Goal: Information Seeking & Learning: Learn about a topic

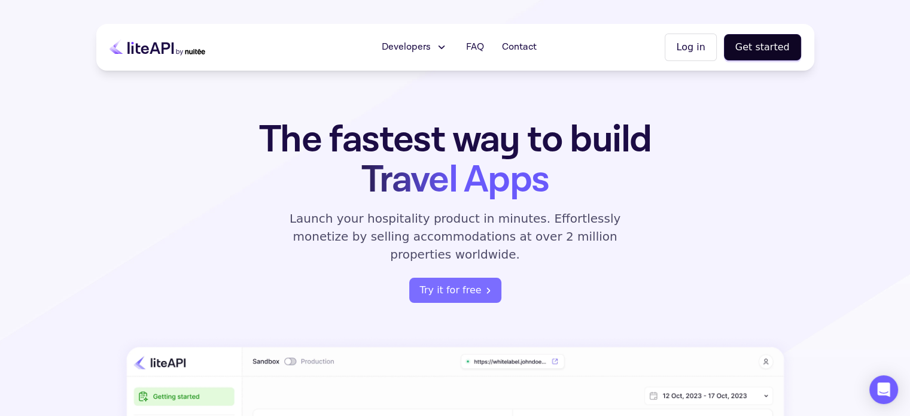
click at [876, 35] on section "The fastest way to build Travel Apps Launch your hospitality product in minutes…" at bounding box center [455, 384] width 910 height 769
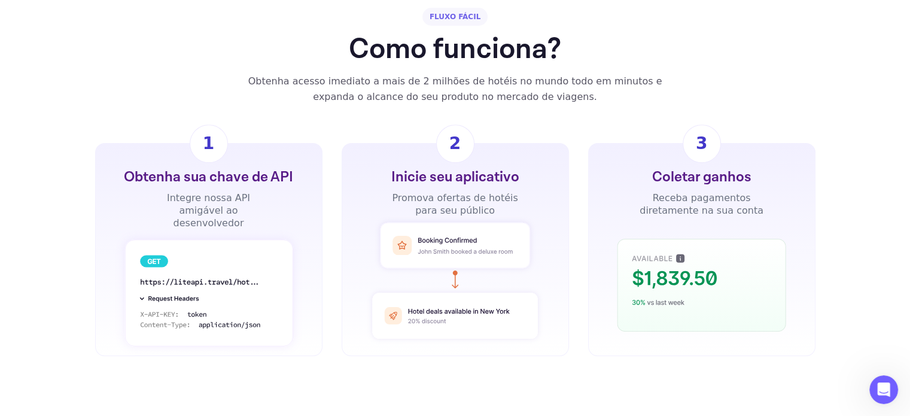
scroll to position [838, 0]
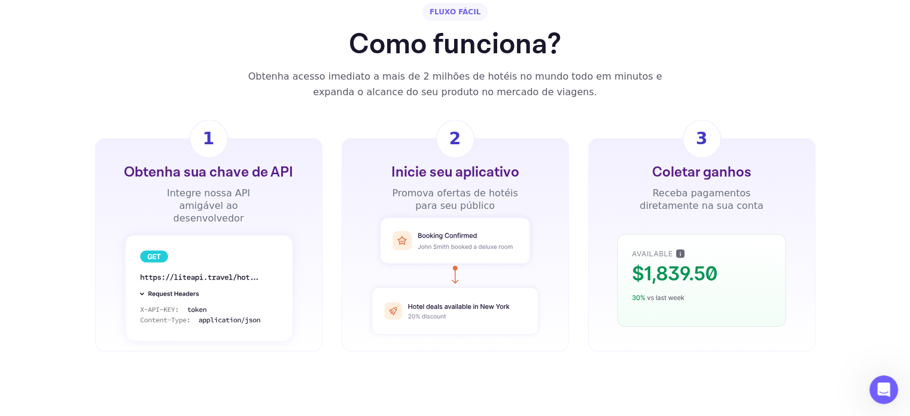
click at [254, 172] on font "Obtenha sua chave de API" at bounding box center [208, 172] width 169 height 19
click at [246, 197] on font "Integre nossa API amigável ao desenvolvedor" at bounding box center [208, 205] width 83 height 36
click at [245, 197] on font "Integre nossa API amigável ao desenvolvedor" at bounding box center [208, 205] width 83 height 36
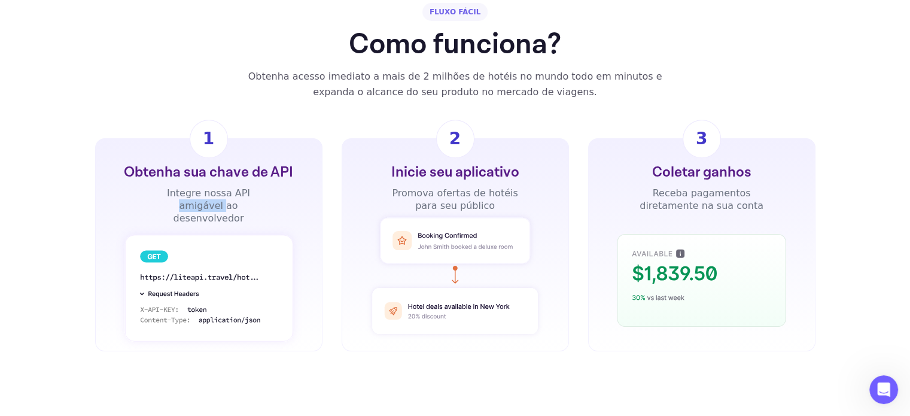
click at [245, 197] on font "Integre nossa API amigável ao desenvolvedor" at bounding box center [208, 205] width 83 height 36
click at [452, 174] on font "Inicie seu aplicativo" at bounding box center [455, 172] width 128 height 19
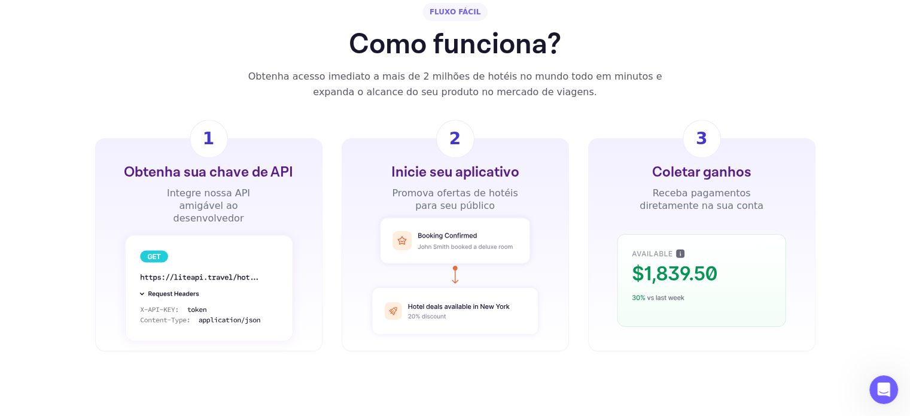
click at [449, 196] on font "Promova ofertas de hotéis para seu público" at bounding box center [455, 199] width 126 height 24
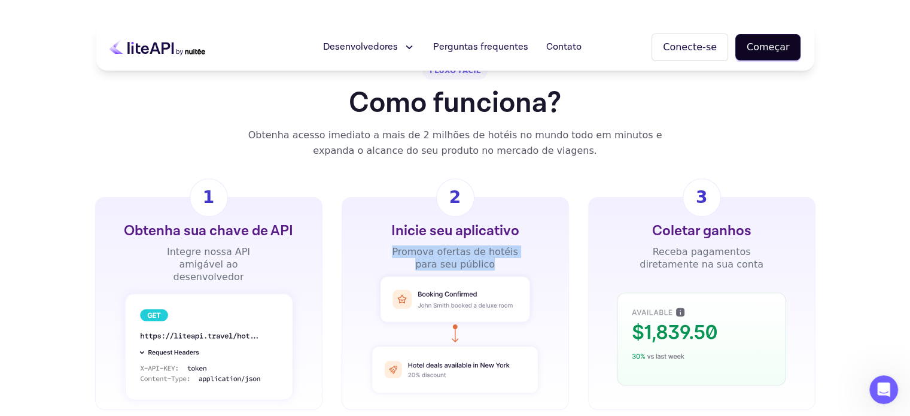
scroll to position [778, 0]
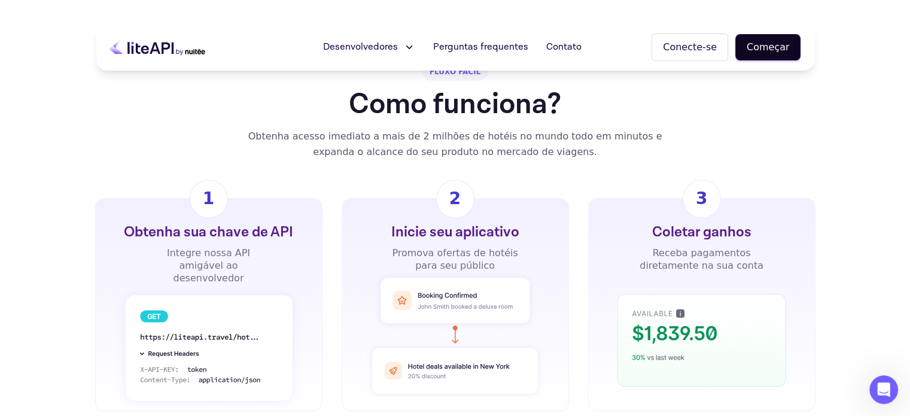
click at [689, 239] on font "Coletar ganhos" at bounding box center [700, 232] width 99 height 19
click at [693, 254] on font "Receba pagamentos diretamente na sua conta" at bounding box center [702, 259] width 124 height 24
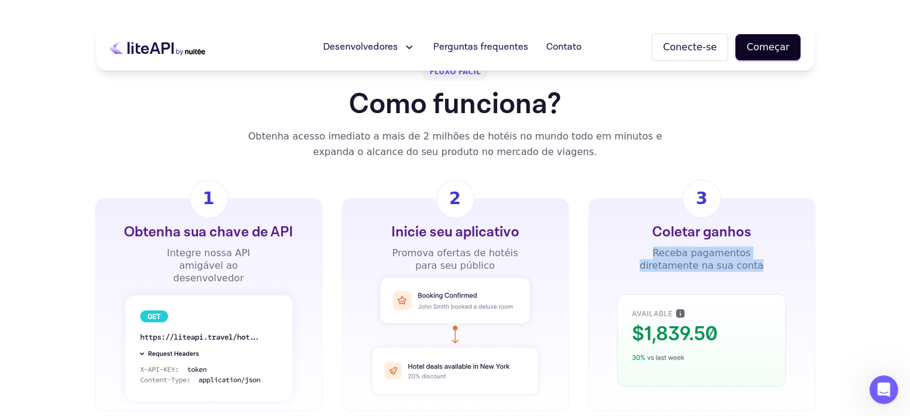
click at [693, 254] on font "Receba pagamentos diretamente na sua conta" at bounding box center [702, 259] width 124 height 24
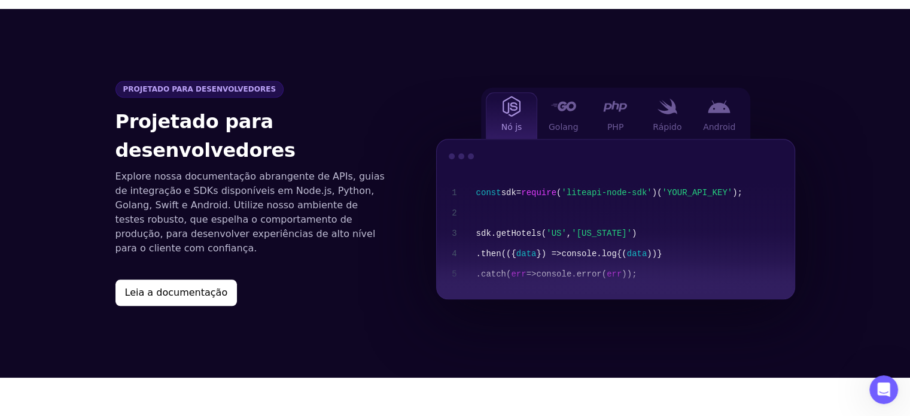
scroll to position [1256, 0]
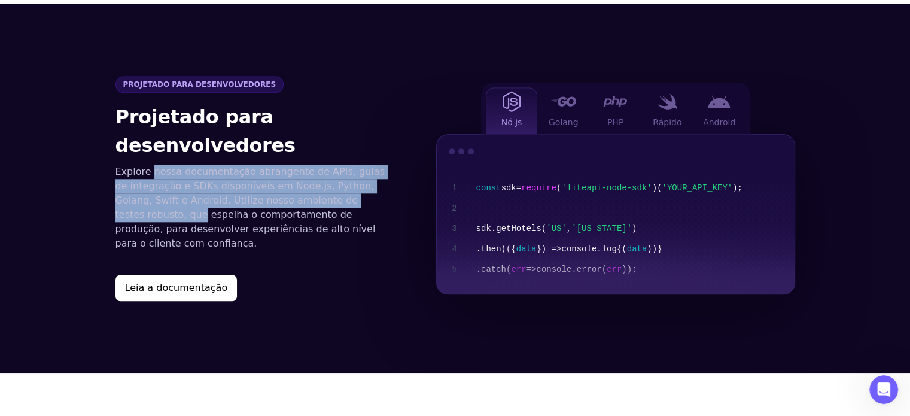
drag, startPoint x: 153, startPoint y: 169, endPoint x: 357, endPoint y: 195, distance: 205.0
click at [357, 195] on p "Explore nossa documentação abrangente de APIs, guias de integração e SDKs dispo…" at bounding box center [251, 208] width 273 height 86
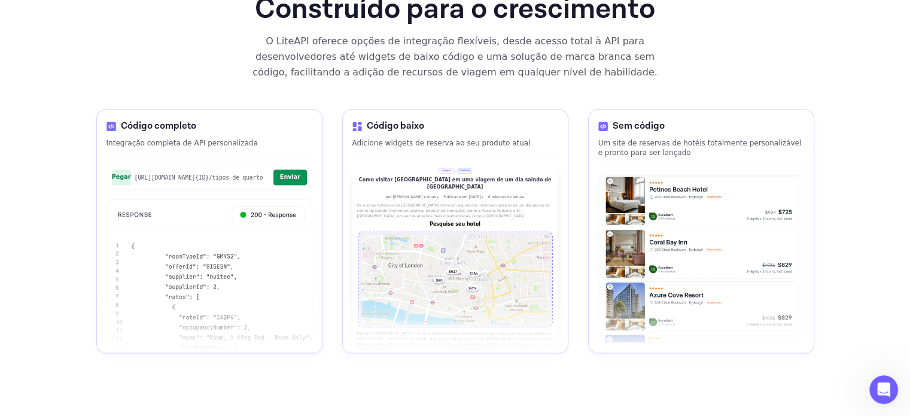
scroll to position [1735, 0]
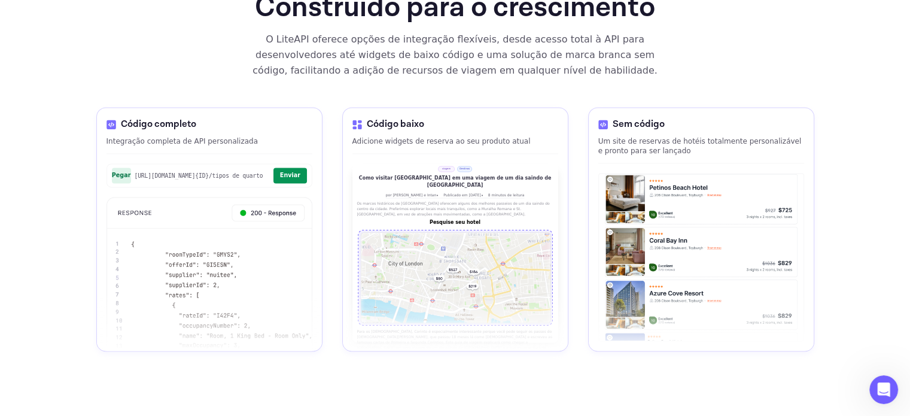
click at [294, 172] on font "Enviar" at bounding box center [290, 175] width 20 height 7
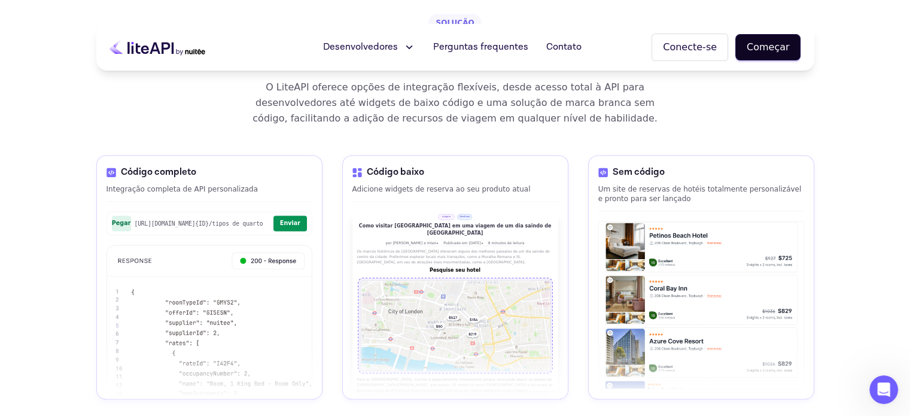
scroll to position [1675, 0]
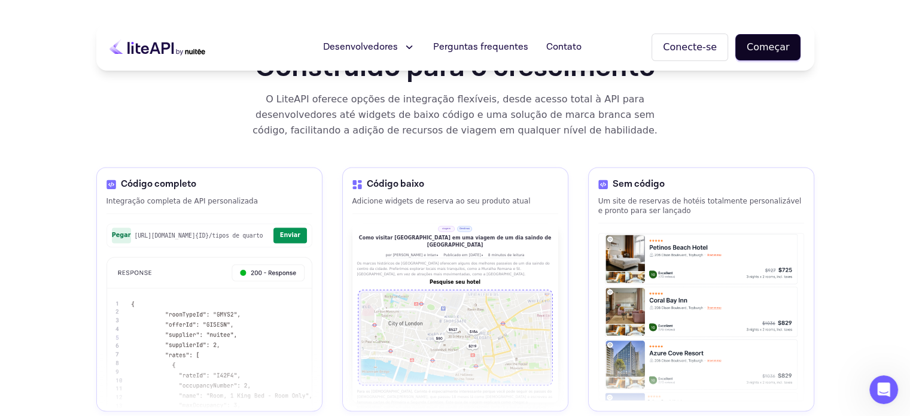
click at [638, 197] on font "Um site de reservas de hotéis totalmente personalizável e pronto para ser lança…" at bounding box center [699, 206] width 203 height 18
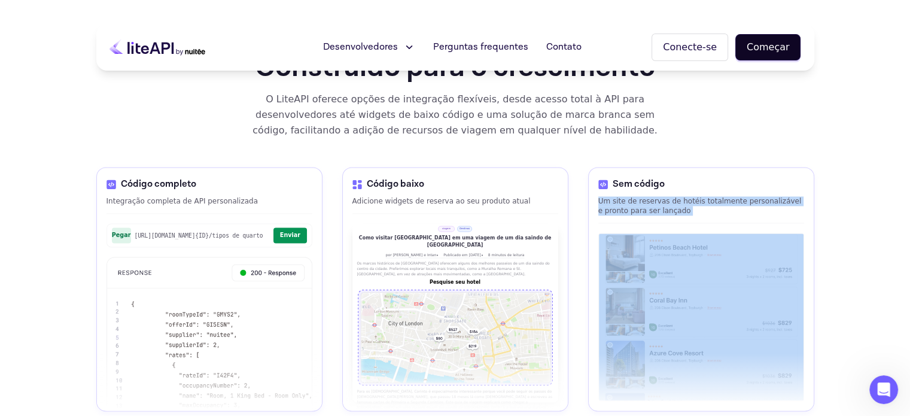
click at [638, 197] on font "Um site de reservas de hotéis totalmente personalizável e pronto para ser lança…" at bounding box center [699, 206] width 203 height 18
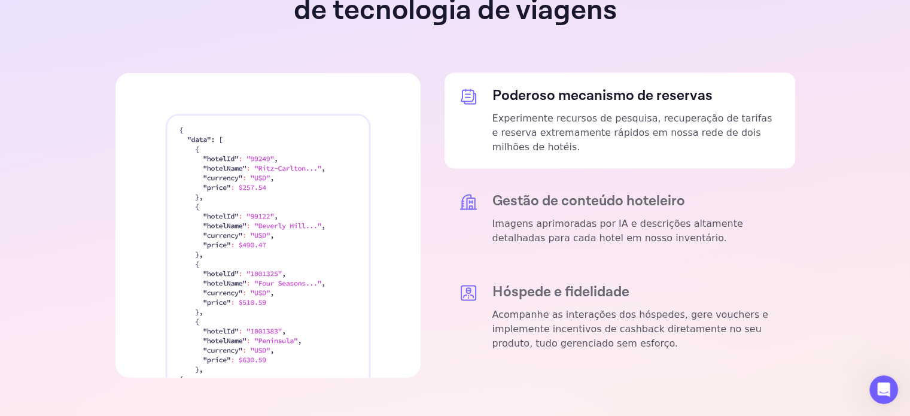
scroll to position [2333, 0]
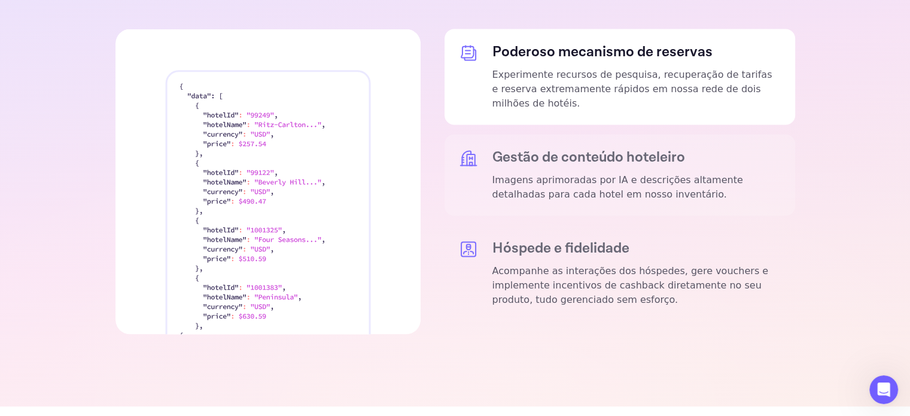
click at [599, 174] on font "Imagens aprimoradas por IA e descrições altamente detalhadas para cada hotel em…" at bounding box center [617, 187] width 251 height 26
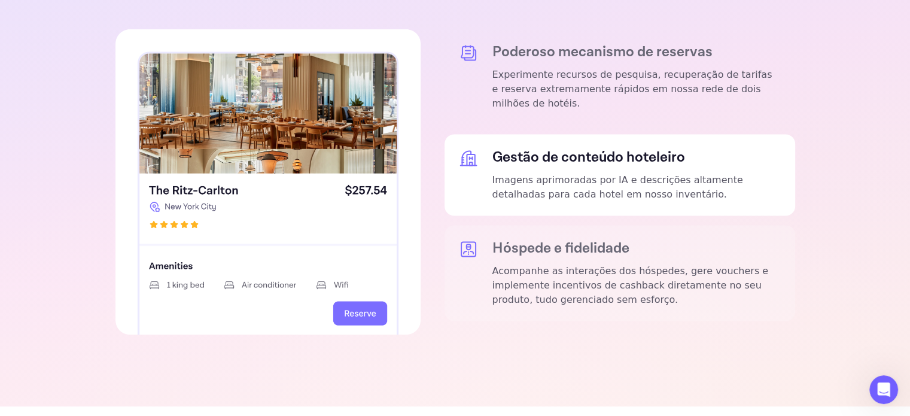
click at [605, 239] on font "Hóspede e fidelidade" at bounding box center [560, 248] width 137 height 19
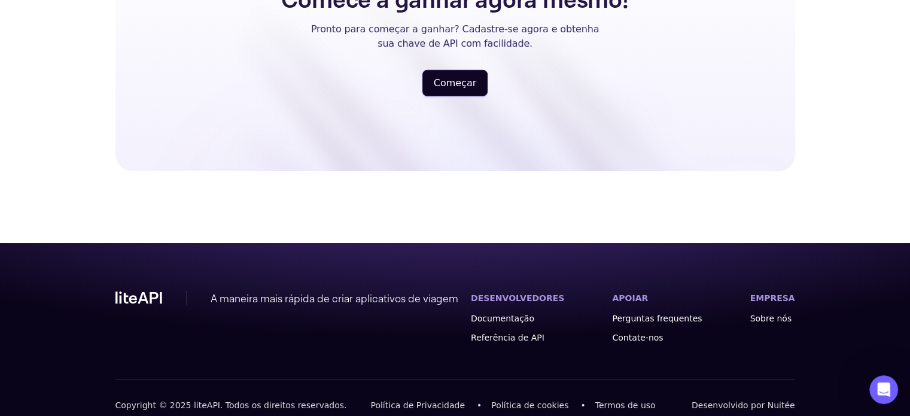
scroll to position [3252, 0]
click at [643, 313] on font "Perguntas frequentes" at bounding box center [657, 318] width 90 height 10
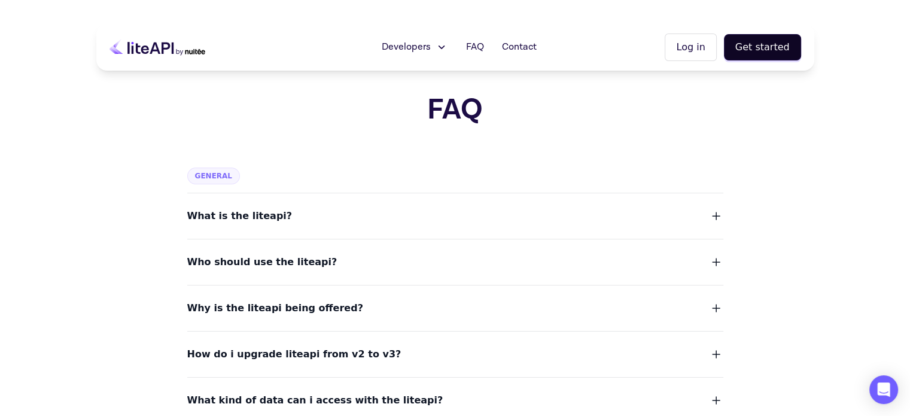
click at [391, 212] on button "What is the liteapi?" at bounding box center [455, 216] width 536 height 17
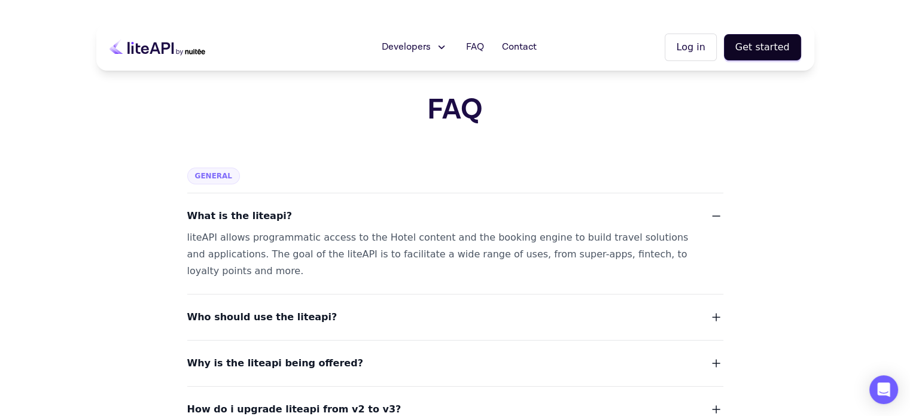
click at [392, 212] on button "What is the liteapi?" at bounding box center [455, 216] width 536 height 17
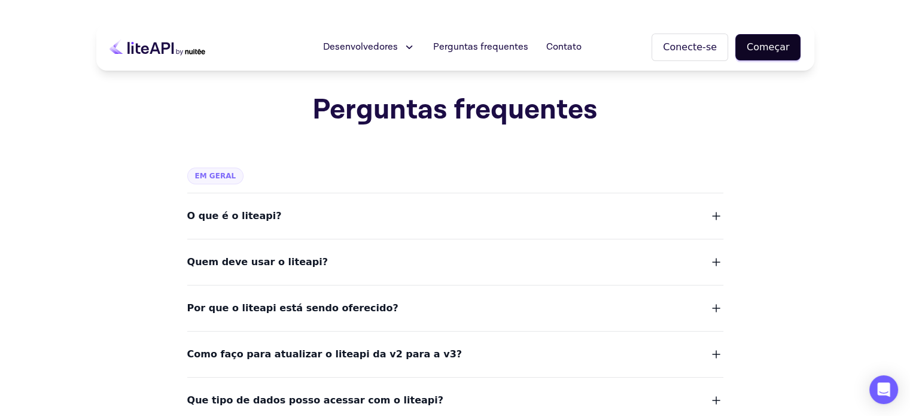
click at [318, 232] on dl "O que é o liteapi? Quem deve usar o liteapi? Por que o liteapi está sendo ofere…" at bounding box center [455, 347] width 536 height 308
click at [318, 212] on button "O que é o liteapi?" at bounding box center [455, 216] width 536 height 17
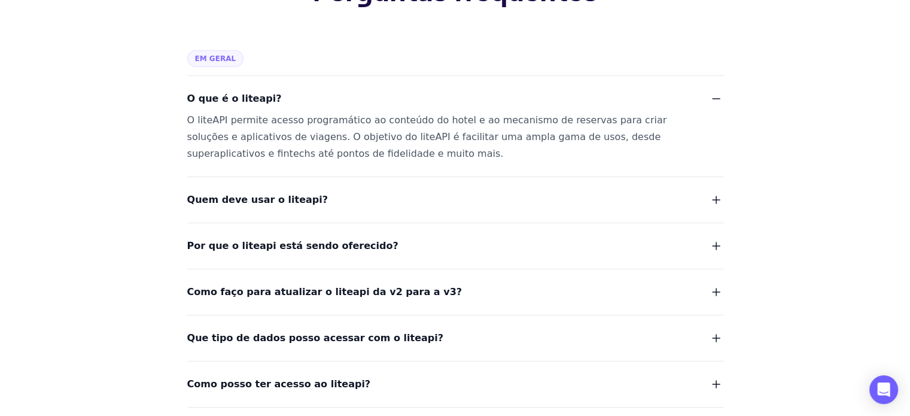
scroll to position [120, 0]
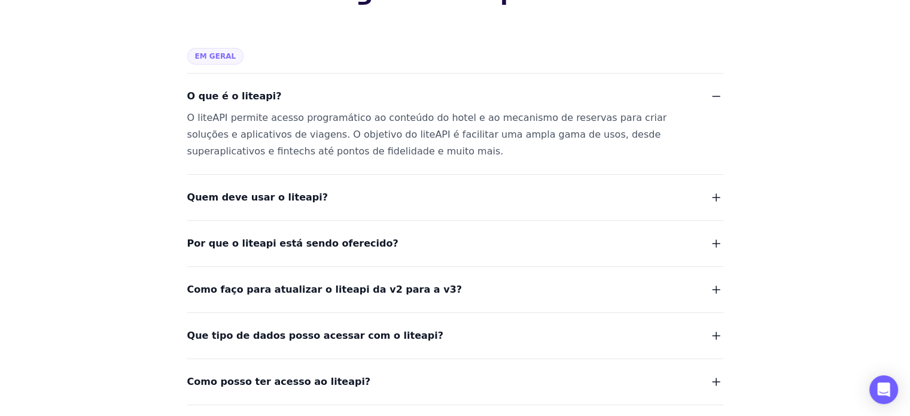
click at [310, 203] on button "Quem deve usar o liteapi?" at bounding box center [455, 197] width 536 height 17
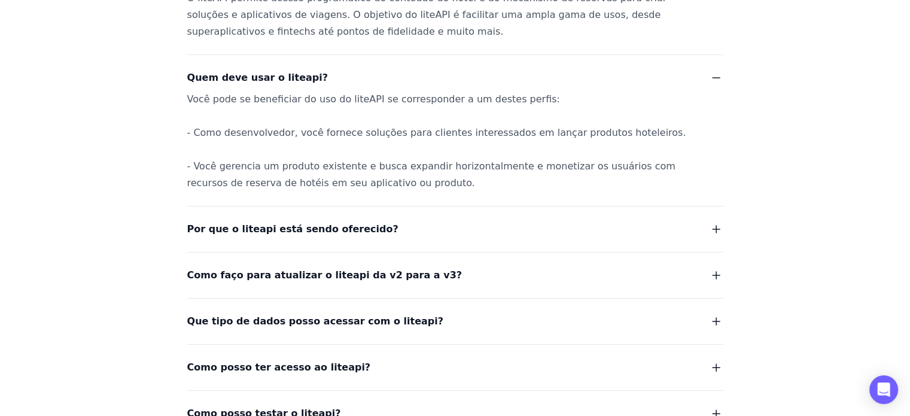
click at [310, 217] on div "Por que o liteapi está sendo oferecido?" at bounding box center [455, 222] width 536 height 32
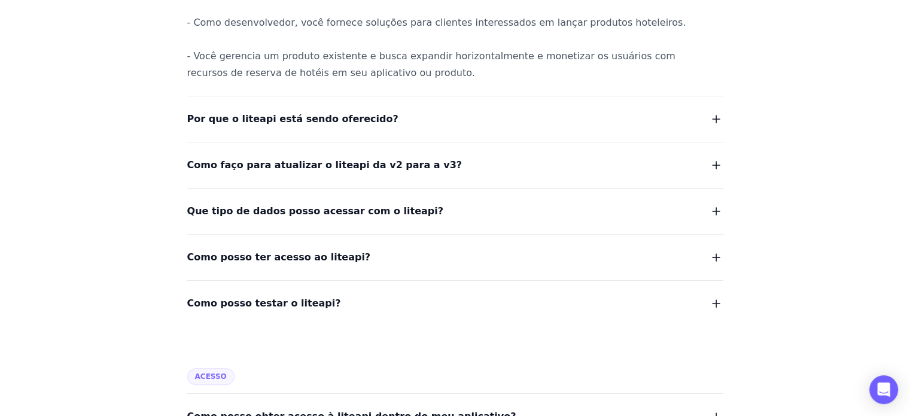
scroll to position [359, 0]
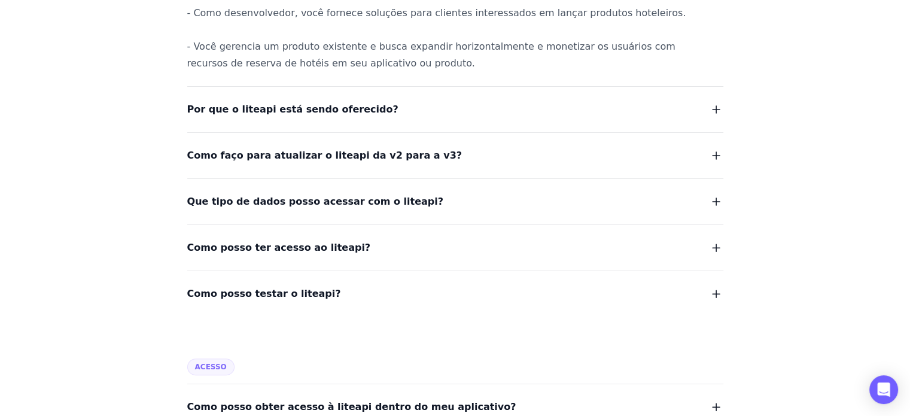
click at [278, 150] on font "Como faço para atualizar o liteapi da v2 para a v3?" at bounding box center [324, 155] width 275 height 11
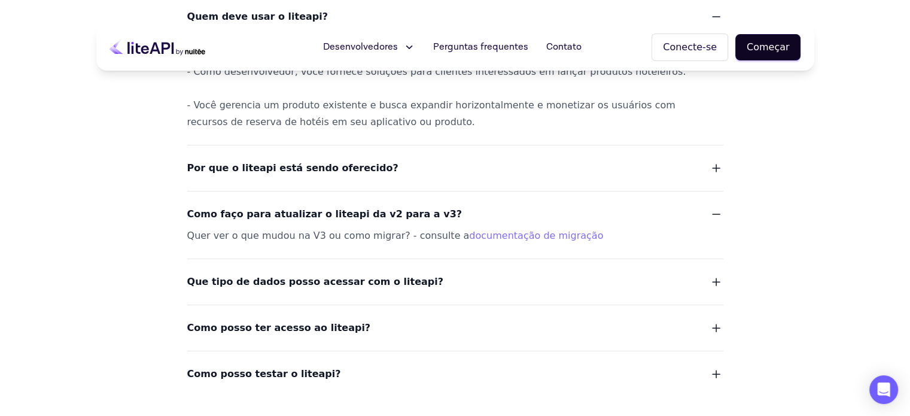
scroll to position [299, 0]
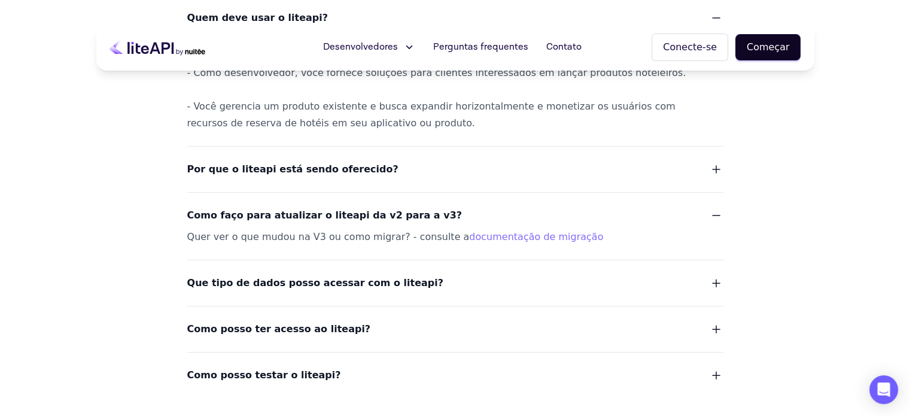
click at [281, 170] on font "Por que o liteapi está sendo oferecido?" at bounding box center [292, 168] width 211 height 11
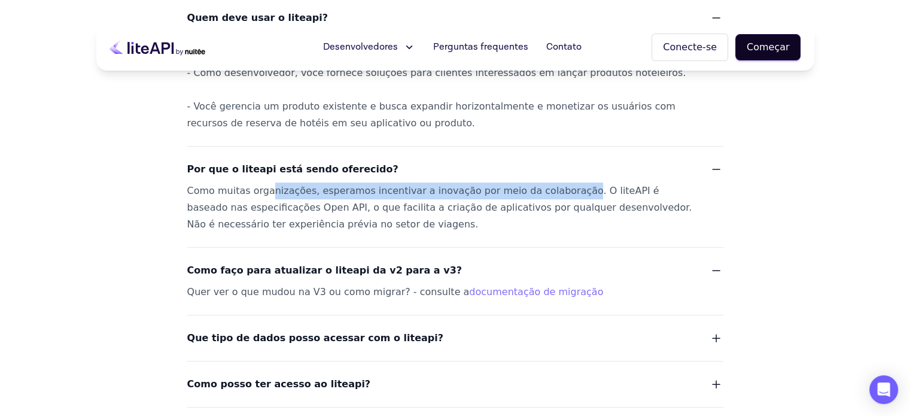
drag, startPoint x: 264, startPoint y: 194, endPoint x: 551, endPoint y: 198, distance: 287.2
click at [551, 198] on div "Como muitas organizações, esperamos incentivar a inovação por meio da colaboraç…" at bounding box center [440, 207] width 507 height 50
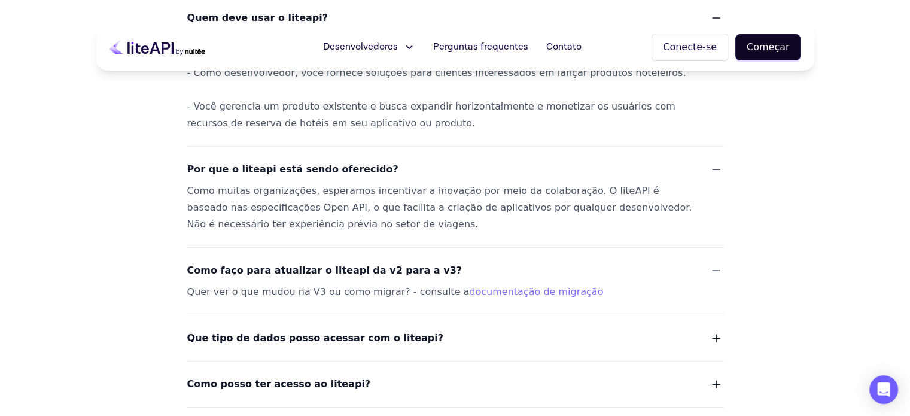
click at [463, 235] on dl "O que é o liteapi? O liteAPI permite acesso programático ao conteúdo do hotel e…" at bounding box center [455, 166] width 536 height 545
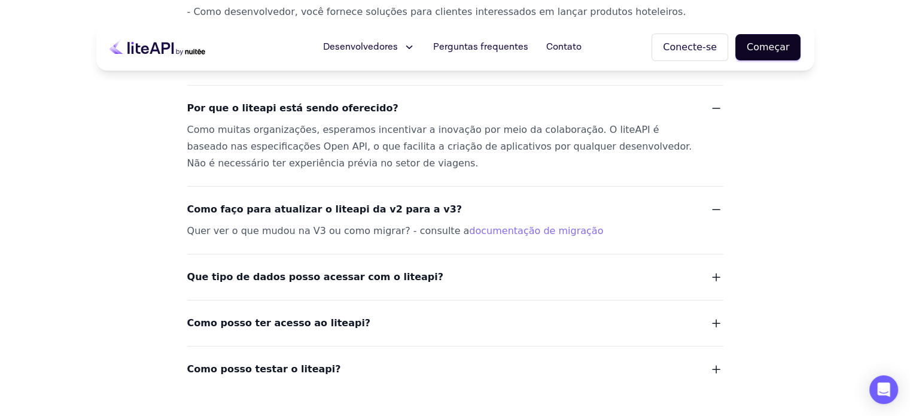
scroll to position [359, 0]
